Goal: Task Accomplishment & Management: Manage account settings

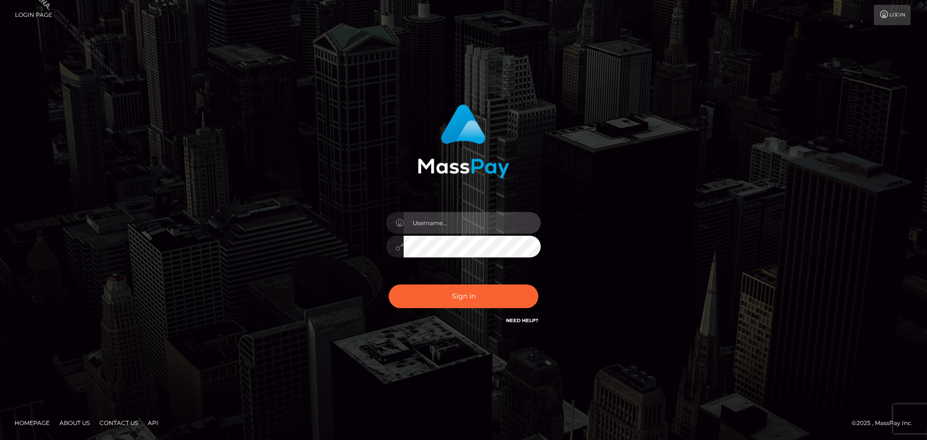
click at [454, 227] on input "text" at bounding box center [472, 223] width 137 height 22
click at [474, 226] on input "text" at bounding box center [472, 223] width 137 height 22
click at [474, 224] on input "text" at bounding box center [472, 223] width 137 height 22
type input "Raymundo.xcite"
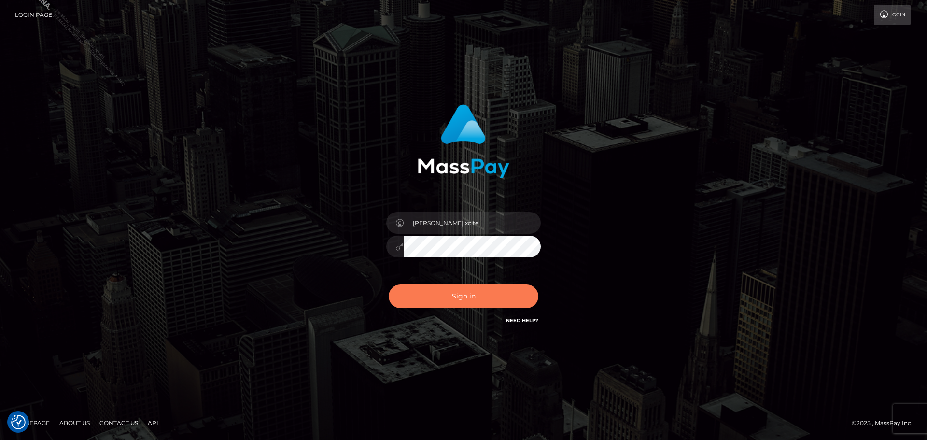
click at [487, 302] on button "Sign in" at bounding box center [464, 296] width 150 height 24
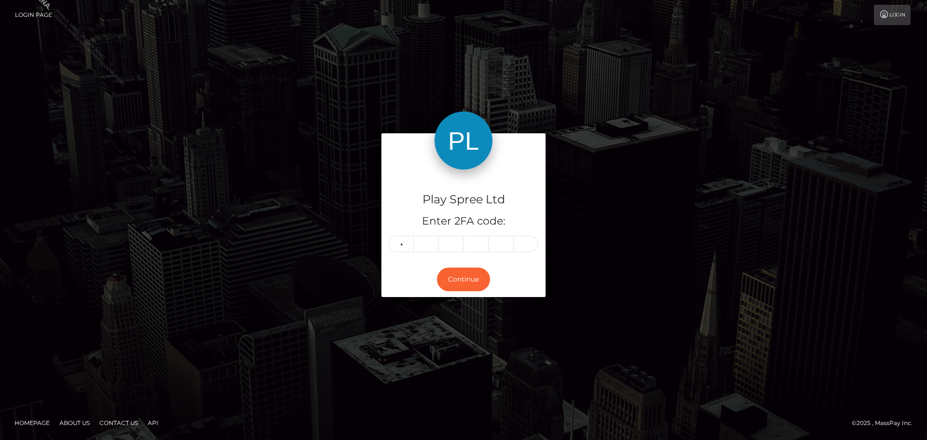
type input "1"
type input "3"
type input "7"
type input "9"
type input "3"
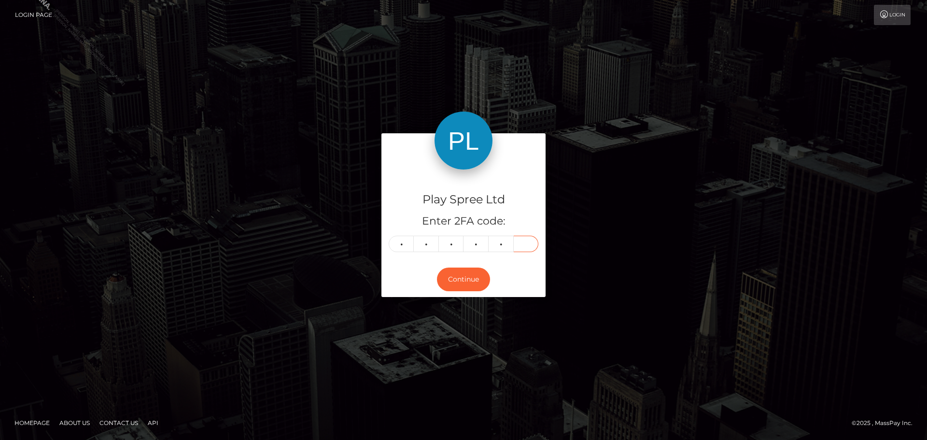
type input "9"
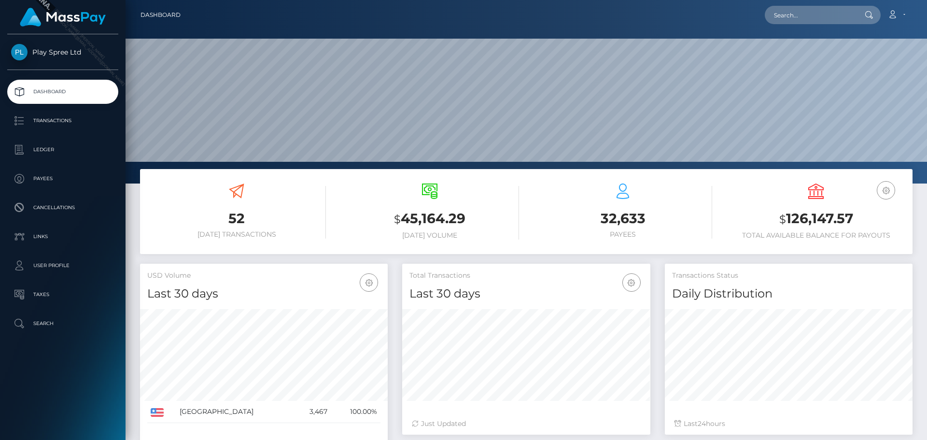
scroll to position [171, 248]
click at [821, 17] on input "text" at bounding box center [810, 15] width 91 height 18
paste input "320849"
click at [813, 9] on input "320849" at bounding box center [810, 15] width 91 height 18
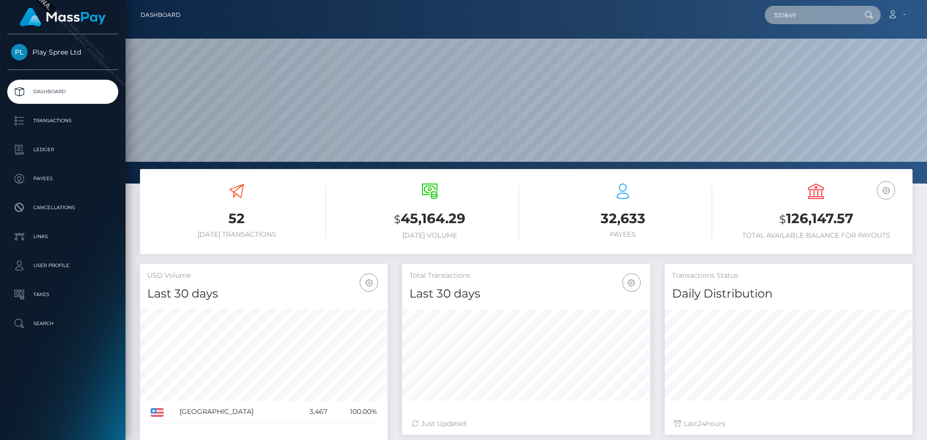
paste input "1594868"
type input "1594868"
click at [827, 16] on input "1594868" at bounding box center [810, 15] width 91 height 18
click at [674, 18] on div "1594868 Loading... Loading... Account Edit Profile Logout" at bounding box center [550, 15] width 724 height 20
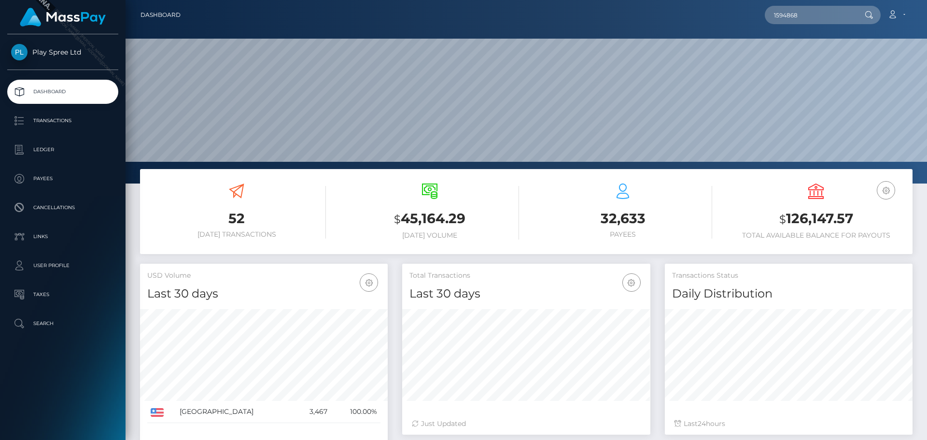
click at [74, 96] on p "Dashboard" at bounding box center [62, 91] width 103 height 14
click at [805, 16] on input "1594868" at bounding box center [810, 15] width 91 height 18
click at [806, 16] on input "1594868" at bounding box center [810, 15] width 91 height 18
paste input "320849"
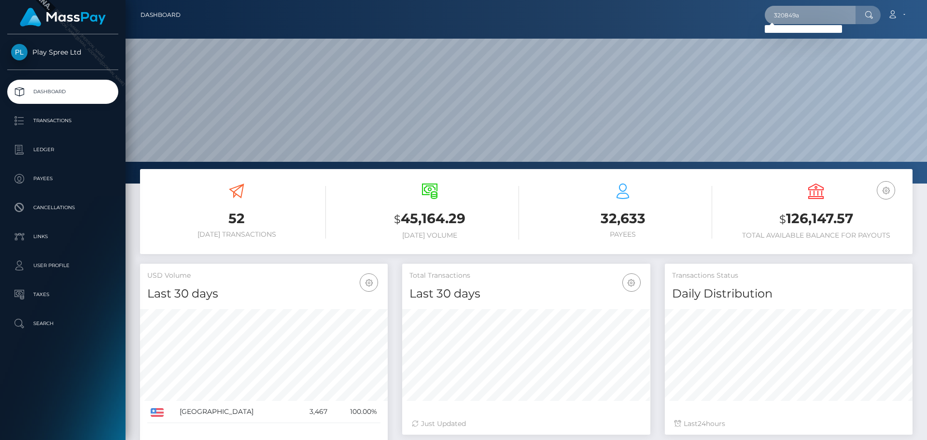
click at [808, 14] on input "320849a" at bounding box center [810, 15] width 91 height 18
paste input "1594868"
type input "1594868"
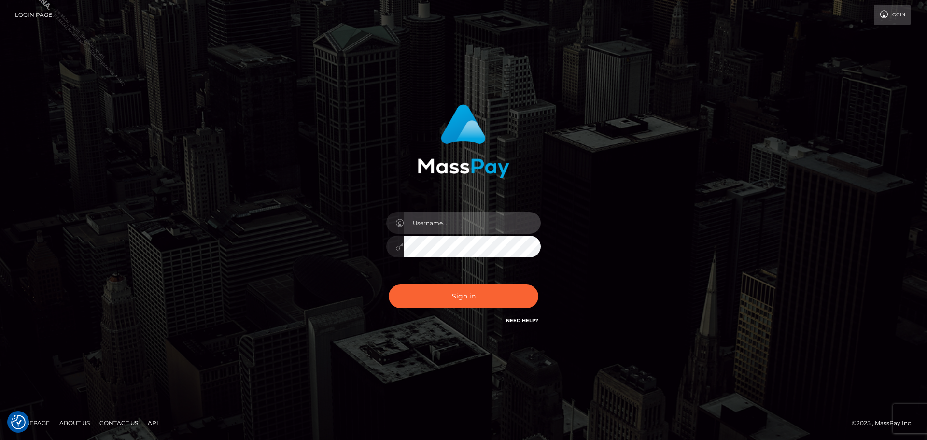
click at [491, 228] on input "text" at bounding box center [472, 223] width 137 height 22
type input "Raymundo.xcite"
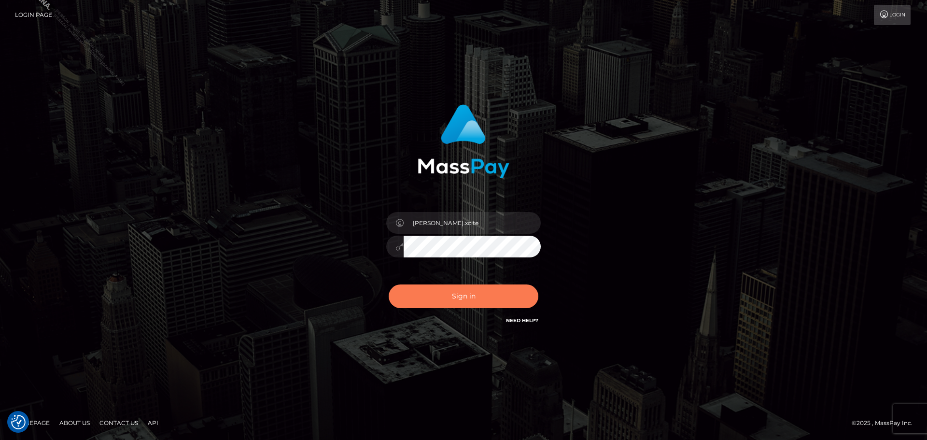
drag, startPoint x: 475, startPoint y: 292, endPoint x: 517, endPoint y: 300, distance: 42.8
click at [475, 292] on button "Sign in" at bounding box center [464, 296] width 150 height 24
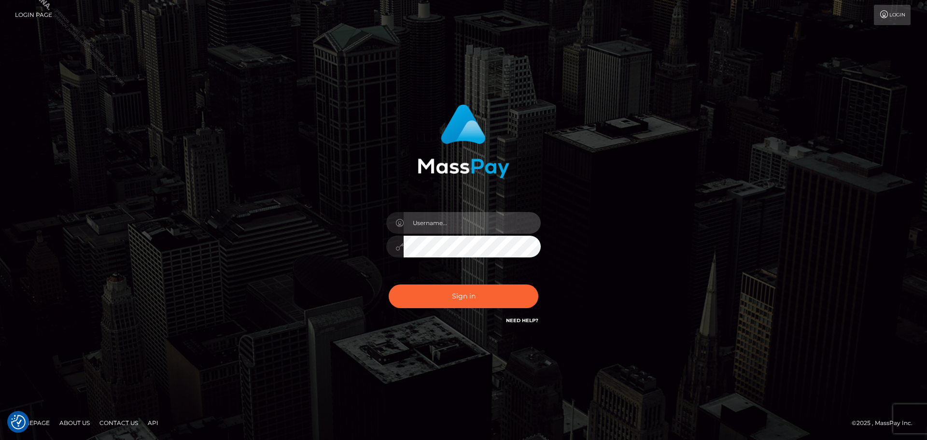
click at [456, 228] on input "text" at bounding box center [472, 223] width 137 height 22
type input "Raymundo.xcite"
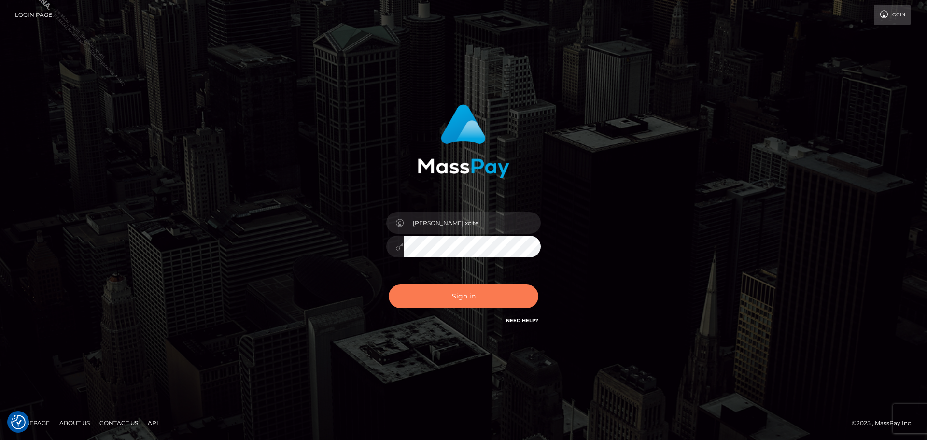
click at [475, 294] on button "Sign in" at bounding box center [464, 296] width 150 height 24
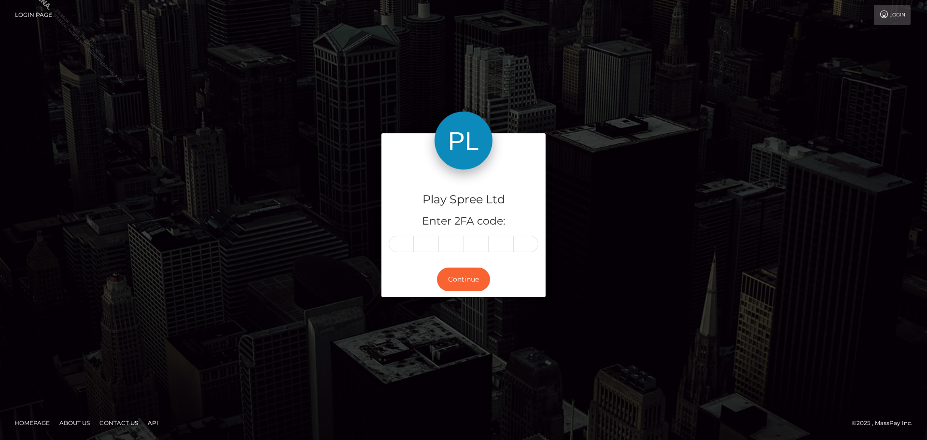
click at [405, 244] on input "text" at bounding box center [401, 244] width 25 height 16
type input "9"
type input "5"
type input "4"
type input "7"
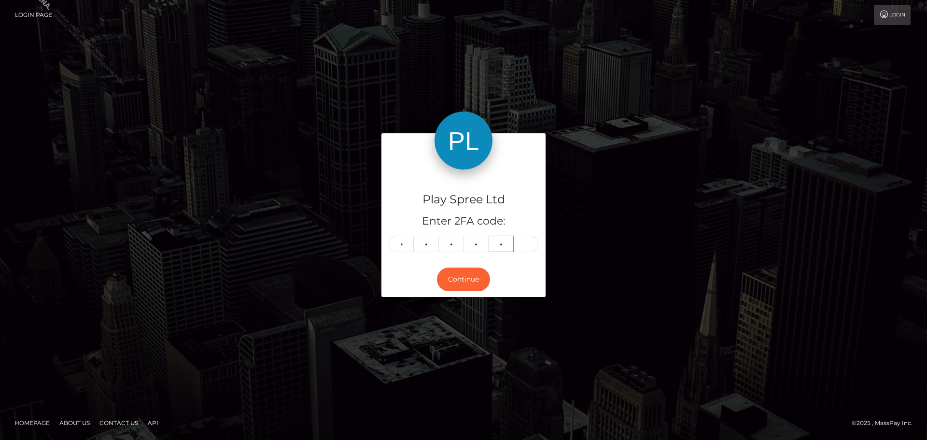
type input "2"
type input "8"
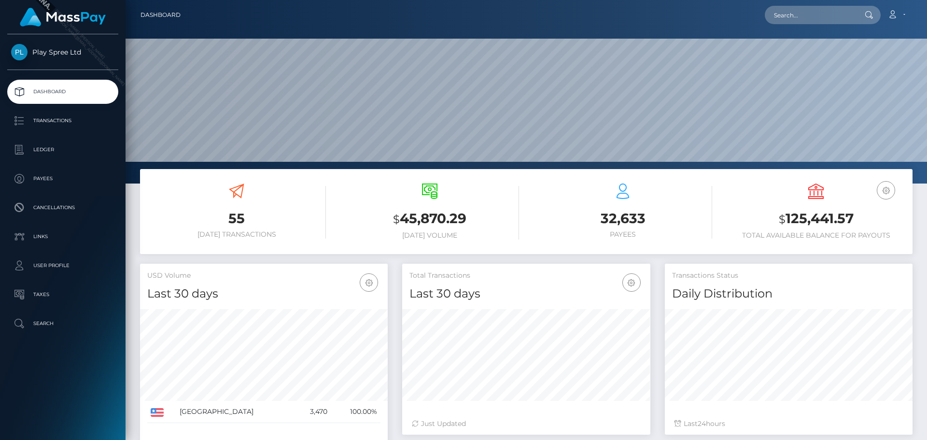
scroll to position [171, 248]
click at [831, 22] on input "text" at bounding box center [810, 15] width 91 height 18
paste input "1594868"
click at [817, 16] on input "1594868" at bounding box center [810, 15] width 91 height 18
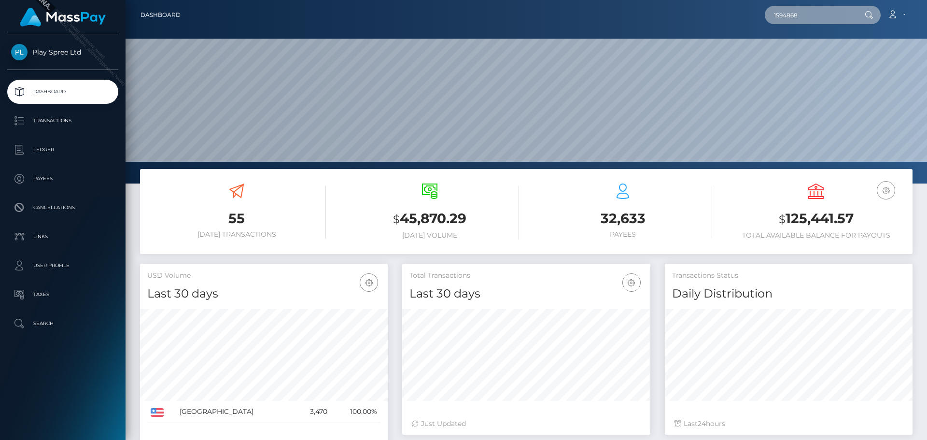
paste input "320849"
type input "320849"
click at [817, 16] on input "320849" at bounding box center [810, 15] width 91 height 18
